Goal: Information Seeking & Learning: Learn about a topic

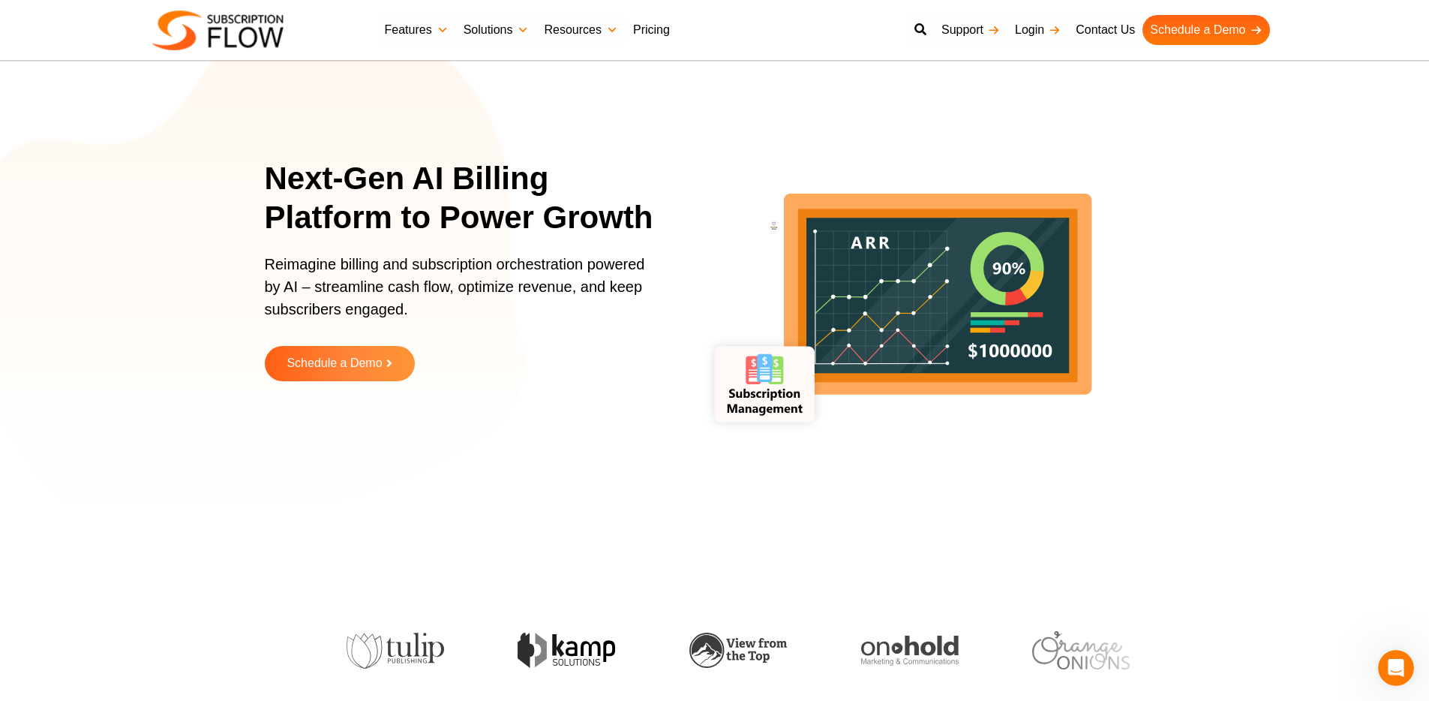
click at [672, 26] on link "Pricing" at bounding box center [652, 30] width 52 height 30
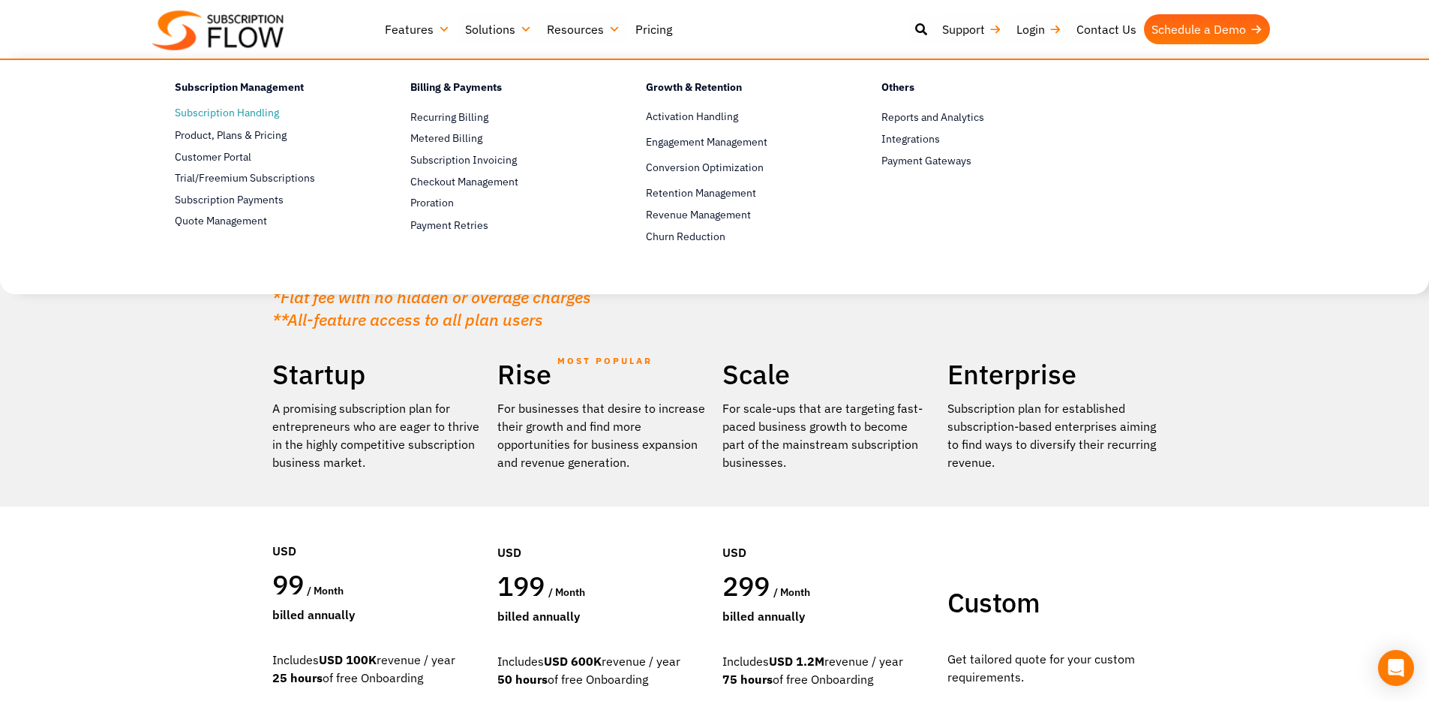
click at [233, 114] on link "Subscription Handling" at bounding box center [266, 113] width 183 height 18
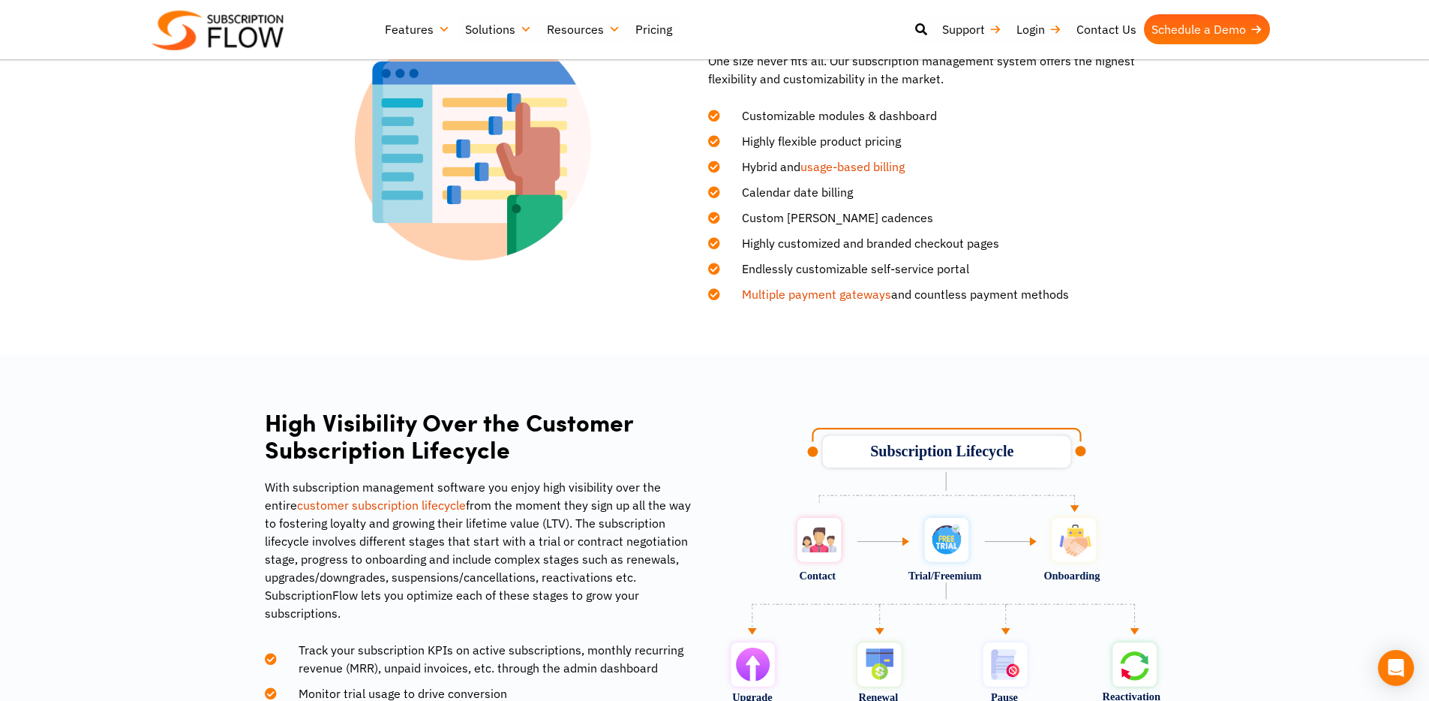
scroll to position [1958, 0]
